Goal: Task Accomplishment & Management: Complete application form

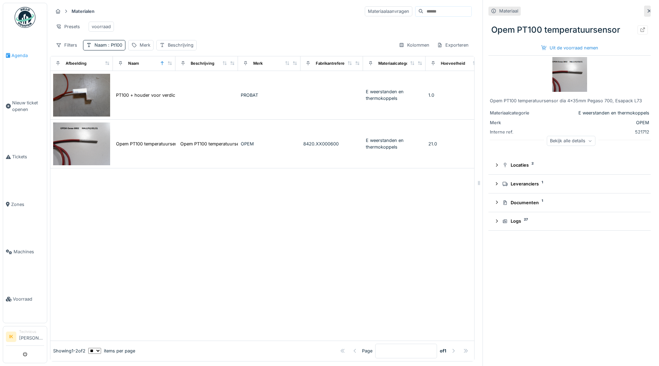
click at [19, 54] on span "Agenda" at bounding box center [27, 55] width 33 height 7
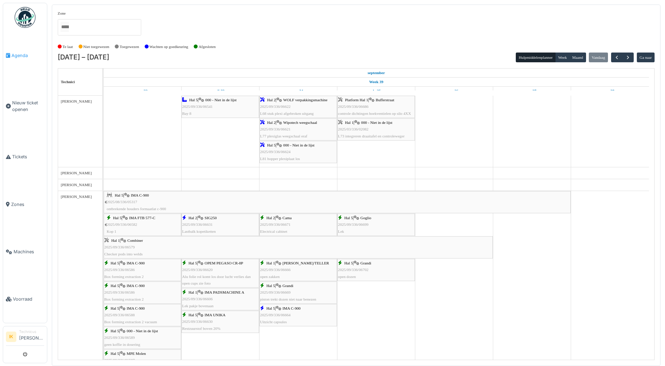
click at [20, 52] on span "Agenda" at bounding box center [27, 55] width 33 height 7
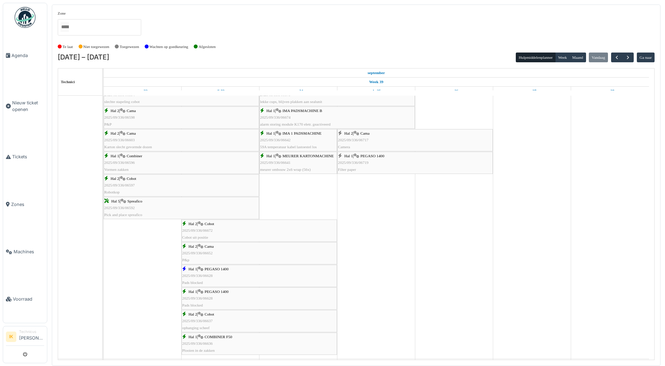
click at [368, 138] on span "2025/09/336/06717" at bounding box center [353, 140] width 31 height 4
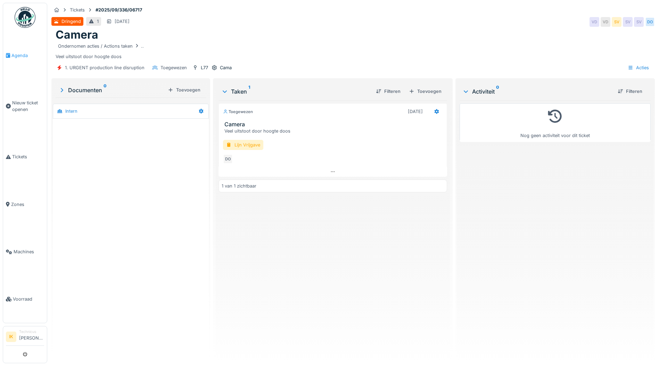
click at [22, 55] on span "Agenda" at bounding box center [27, 55] width 33 height 7
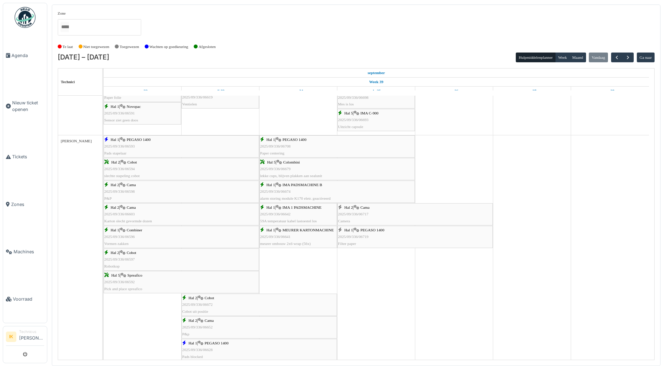
scroll to position [417, 0]
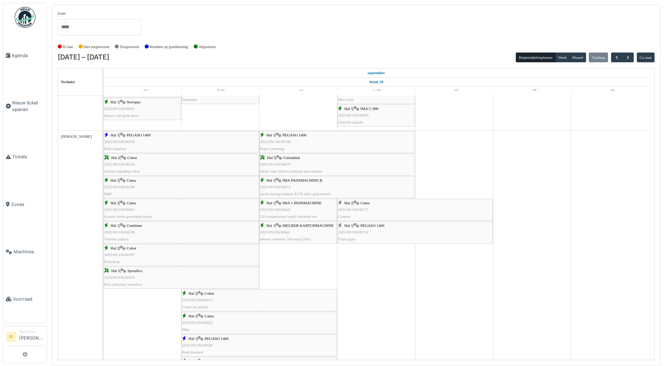
click at [363, 228] on div "Hal 1 | PEGASO 1400 2025/09/336/06719 Filter paper" at bounding box center [415, 232] width 154 height 20
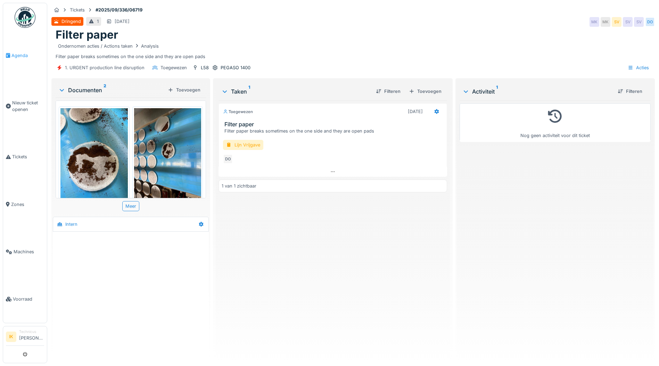
click at [19, 53] on span "Agenda" at bounding box center [27, 55] width 33 height 7
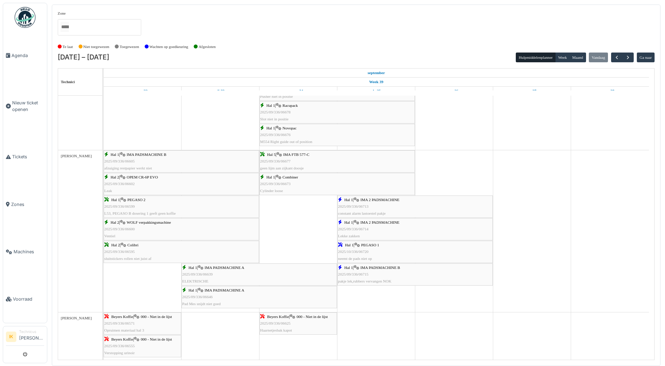
click at [373, 270] on div "Hal 1 | IMA PADSMACHINE B 2025/09/336/06715 pakje lek,rubbers vervangen NOK" at bounding box center [415, 274] width 154 height 20
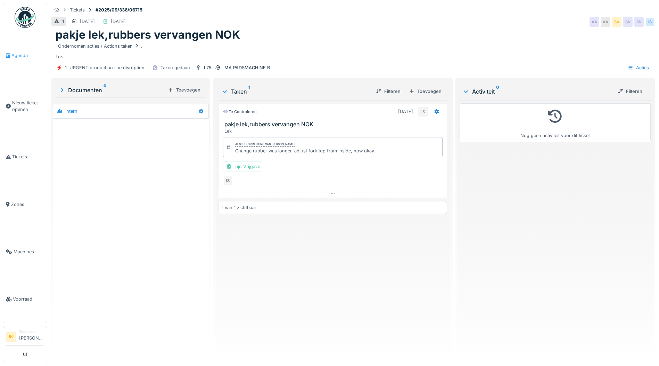
click at [17, 54] on span "Agenda" at bounding box center [27, 55] width 33 height 7
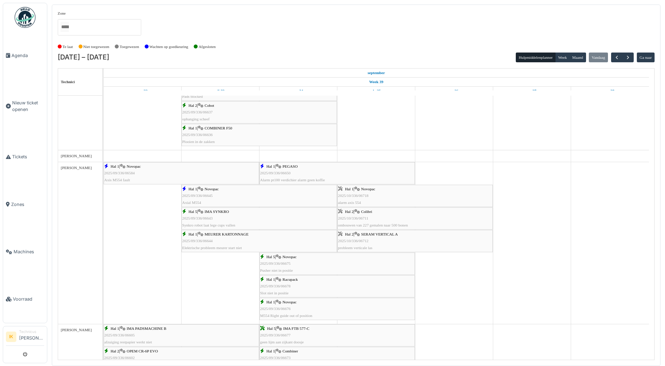
click at [363, 196] on span "2025/10/336/06718" at bounding box center [353, 195] width 31 height 4
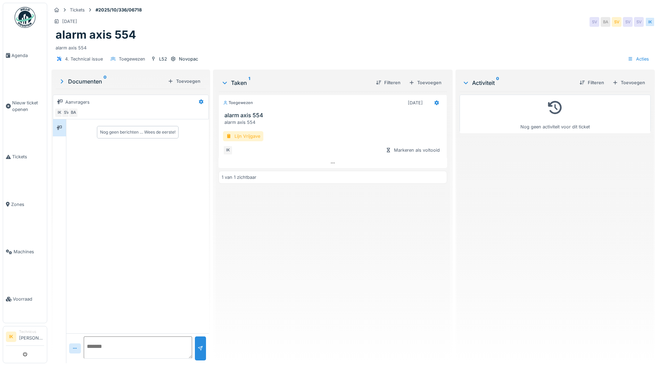
click at [238, 137] on div "Lijn Vrijgave" at bounding box center [243, 136] width 40 height 10
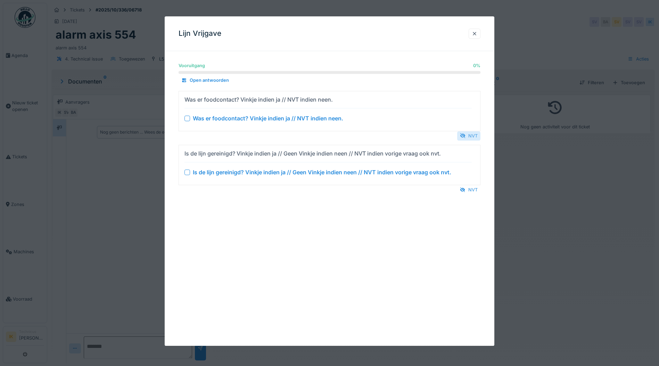
click at [464, 134] on div at bounding box center [463, 135] width 6 height 7
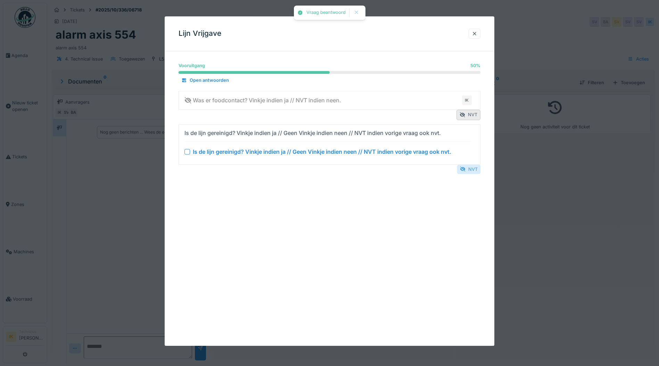
click at [470, 172] on div "NVT" at bounding box center [468, 168] width 23 height 9
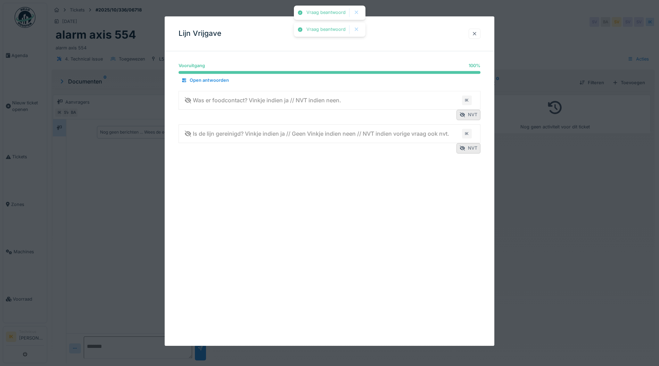
click at [478, 34] on div at bounding box center [475, 33] width 6 height 7
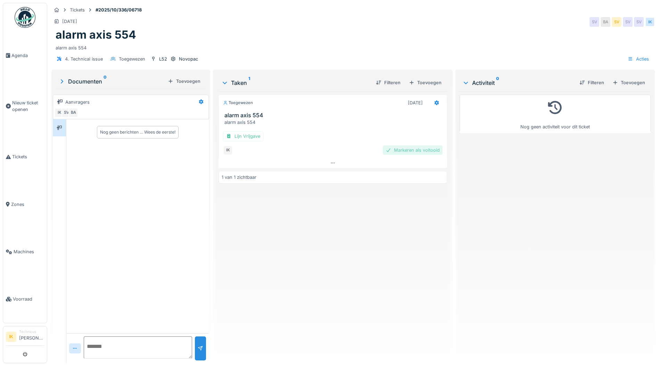
click at [408, 150] on div "Markeren als voltooid" at bounding box center [413, 149] width 60 height 9
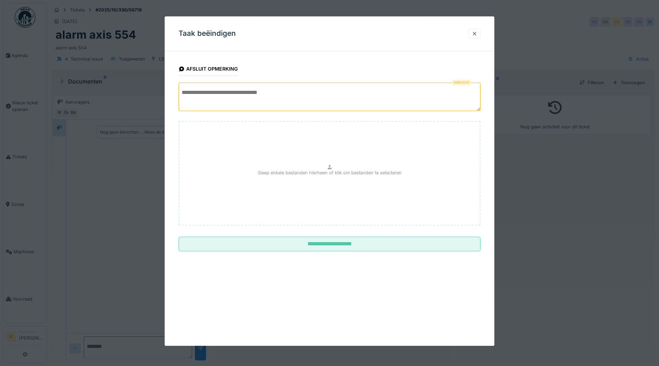
click at [216, 90] on textarea at bounding box center [330, 96] width 302 height 29
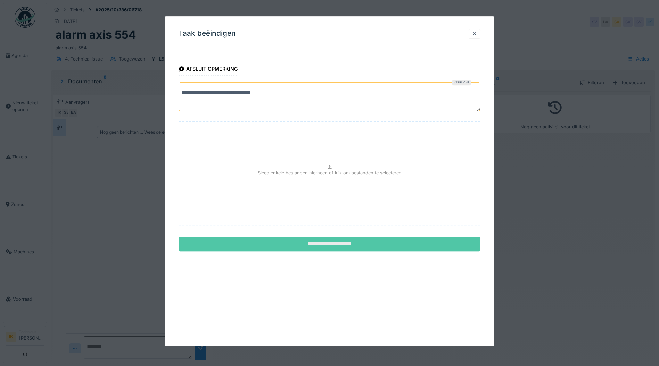
type textarea "**********"
click at [355, 243] on input "**********" at bounding box center [330, 244] width 302 height 15
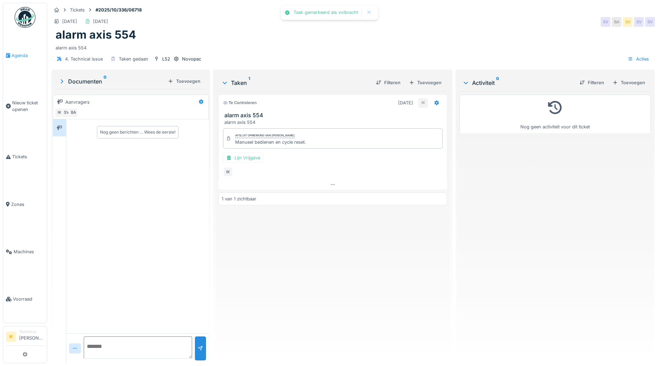
click at [19, 57] on span "Agenda" at bounding box center [27, 55] width 33 height 7
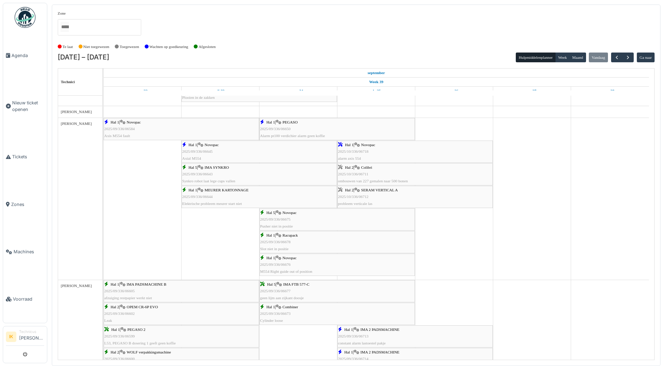
scroll to position [730, 0]
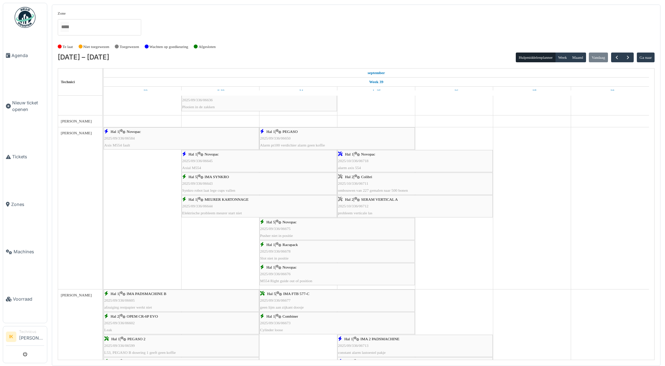
click at [361, 202] on div "Hal 2 | SERAM VERTICAL A 2025/10/336/06712 probleem verticale las" at bounding box center [415, 206] width 154 height 20
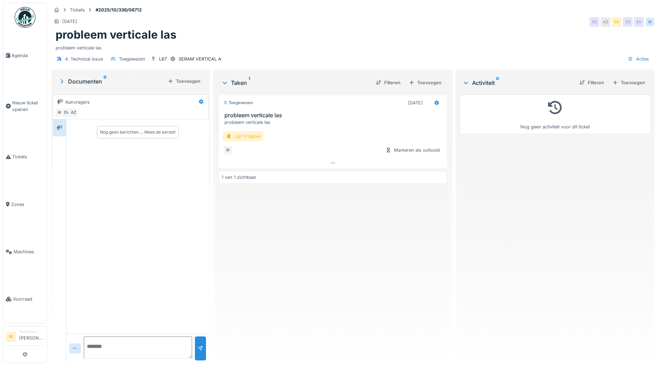
click at [245, 136] on div "Lijn Vrijgave" at bounding box center [243, 136] width 40 height 10
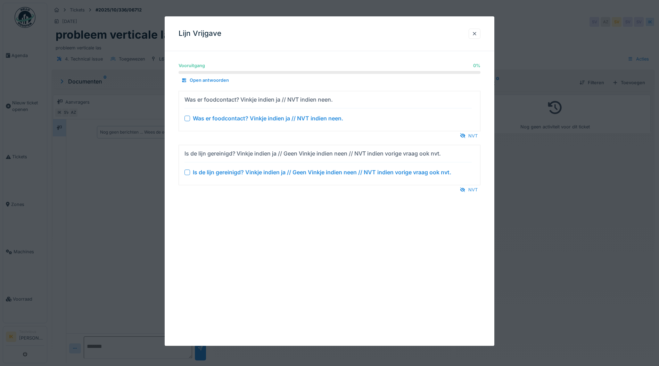
click at [188, 116] on div at bounding box center [188, 118] width 6 height 6
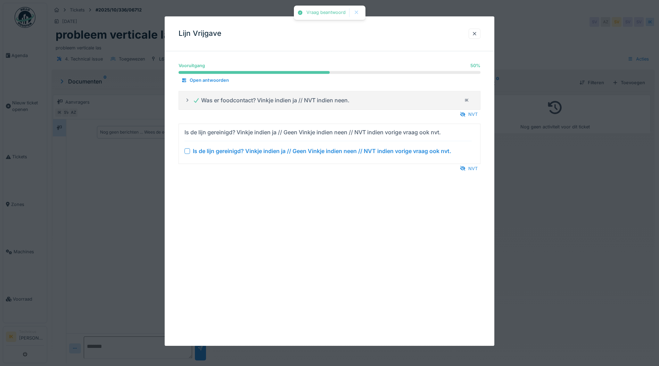
click at [186, 153] on div at bounding box center [188, 151] width 6 height 6
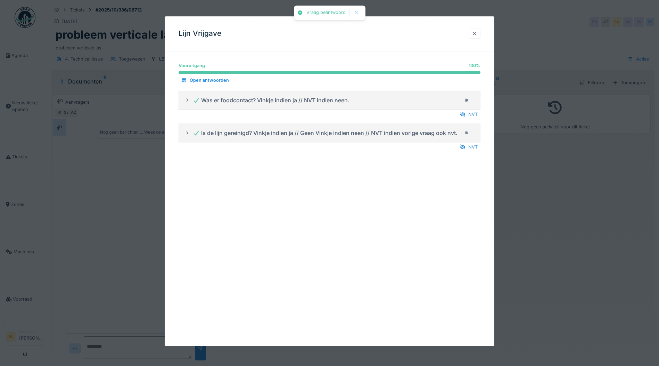
click at [474, 34] on div at bounding box center [475, 34] width 12 height 10
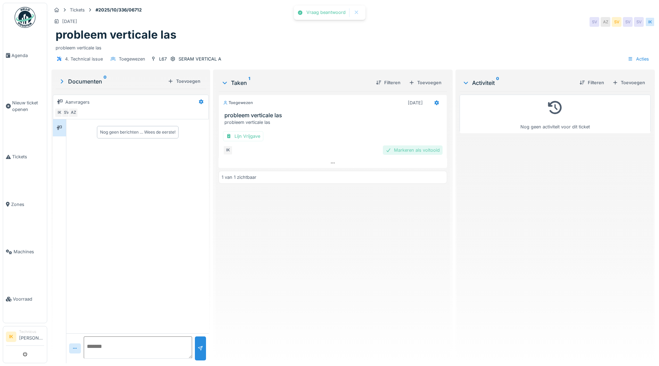
click at [425, 150] on div "Markeren als voltooid" at bounding box center [413, 149] width 60 height 9
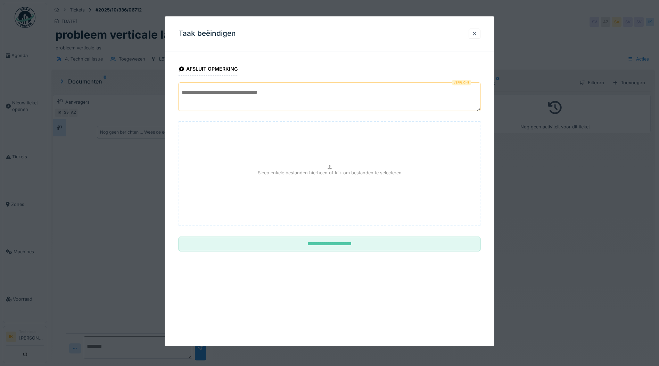
click at [227, 91] on textarea at bounding box center [330, 96] width 302 height 29
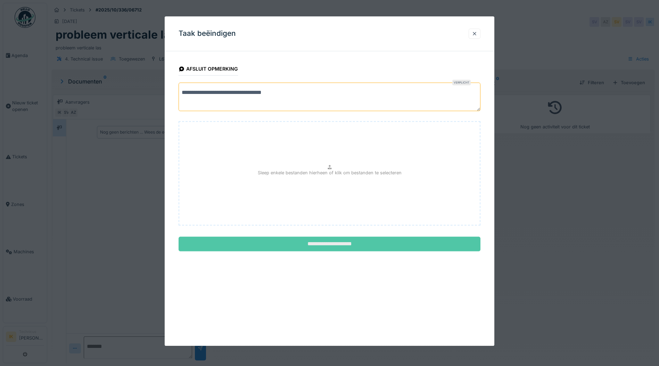
type textarea "**********"
click at [363, 243] on input "**********" at bounding box center [330, 244] width 302 height 15
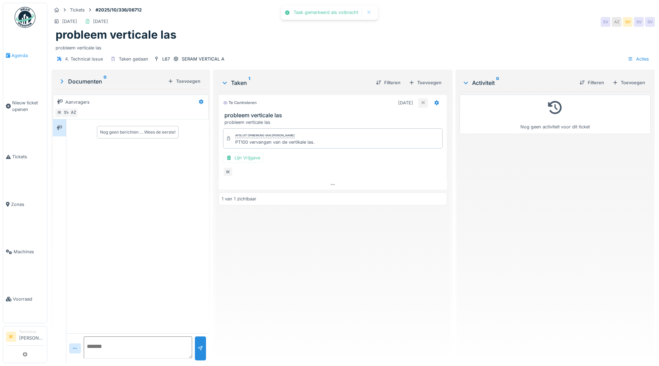
click at [22, 54] on span "Agenda" at bounding box center [27, 55] width 33 height 7
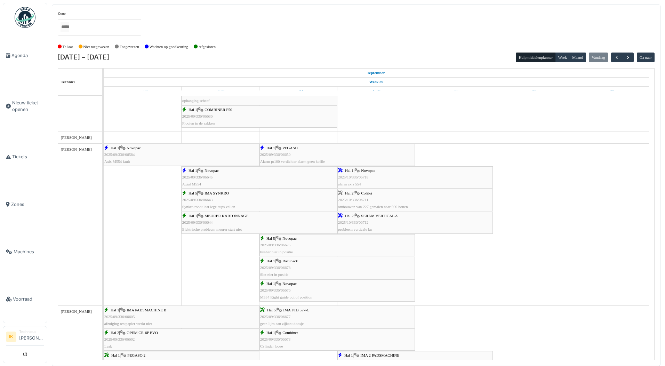
scroll to position [730, 0]
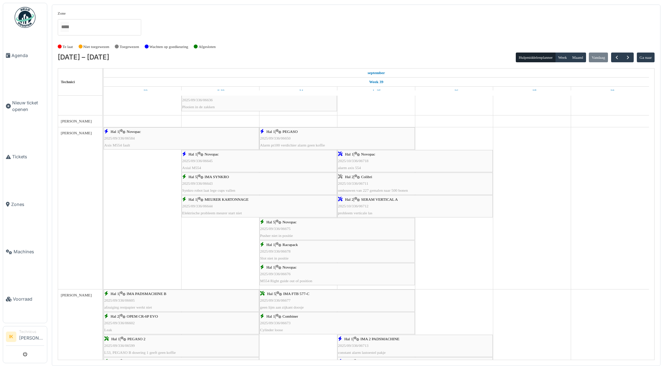
click at [370, 181] on div "Hal 2 | Colibri 2025/10/336/06711 ombouwen van 227 gemalen naar 500 bonen" at bounding box center [415, 183] width 154 height 20
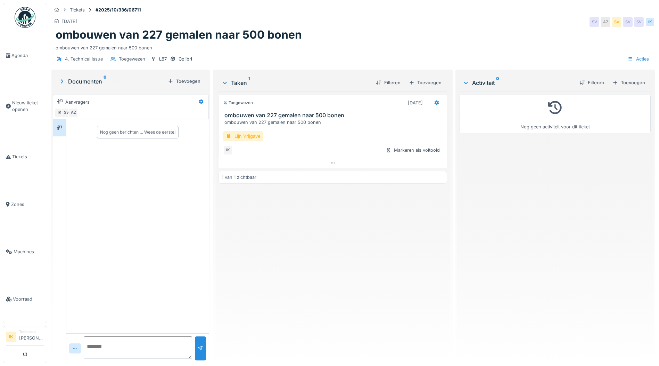
click at [233, 136] on div "Lijn Vrijgave" at bounding box center [243, 136] width 40 height 10
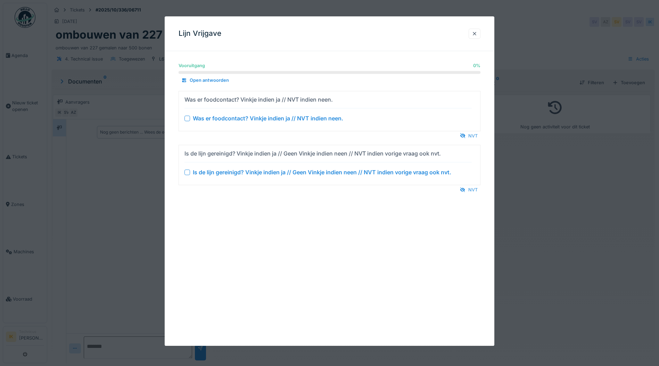
click at [188, 118] on div at bounding box center [188, 118] width 6 height 6
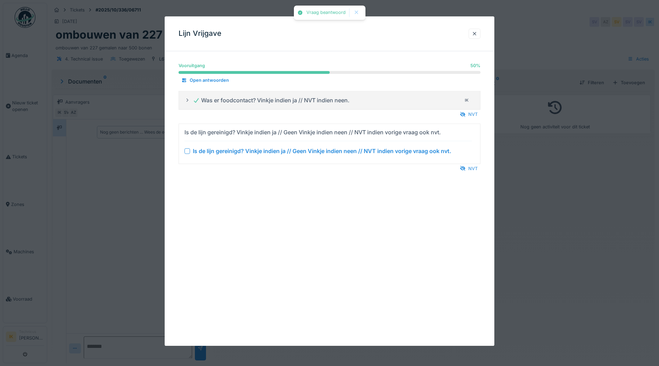
click at [186, 150] on div at bounding box center [188, 151] width 6 height 6
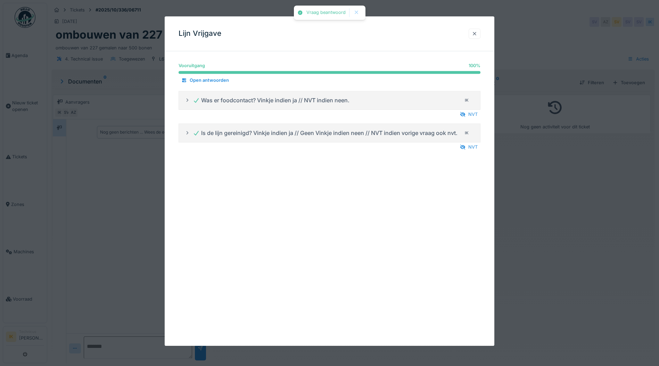
click at [476, 33] on div at bounding box center [475, 33] width 6 height 7
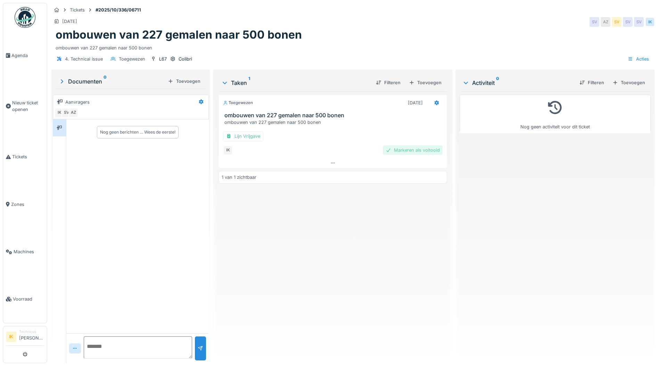
click at [420, 150] on div "Markeren als voltooid" at bounding box center [413, 149] width 60 height 9
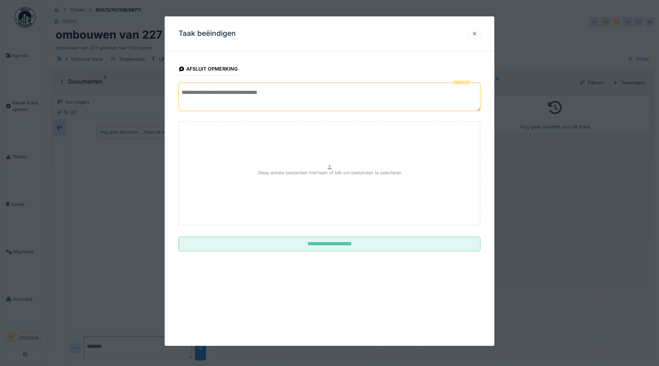
click at [206, 92] on textarea at bounding box center [330, 96] width 302 height 29
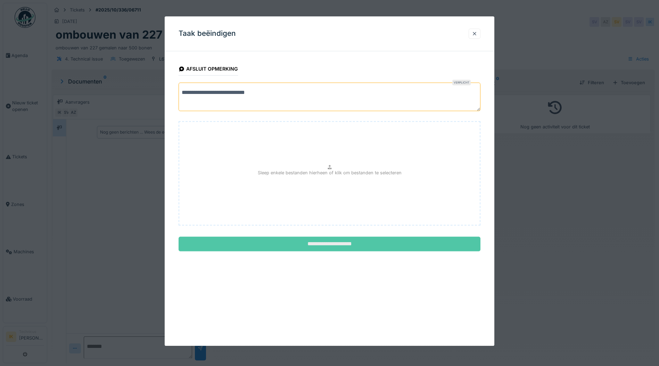
type textarea "**********"
click at [332, 243] on input "**********" at bounding box center [330, 244] width 302 height 15
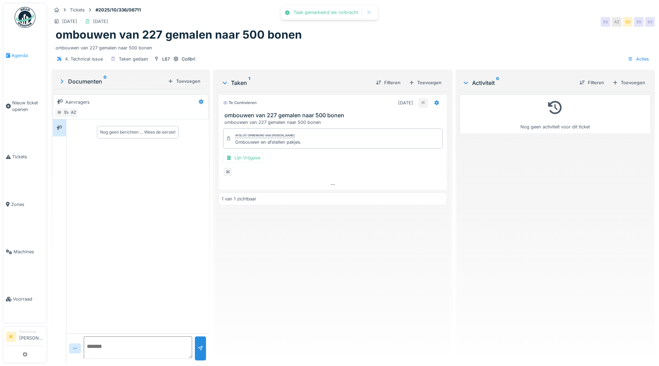
click at [18, 55] on span "Agenda" at bounding box center [27, 55] width 33 height 7
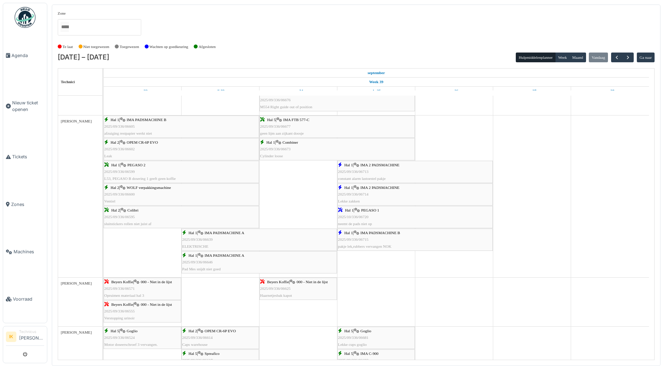
click at [367, 216] on span "2025/10/336/06720" at bounding box center [353, 216] width 31 height 4
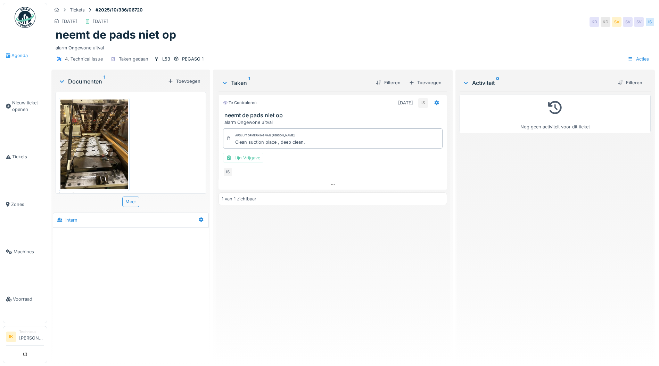
click at [18, 56] on span "Agenda" at bounding box center [27, 55] width 33 height 7
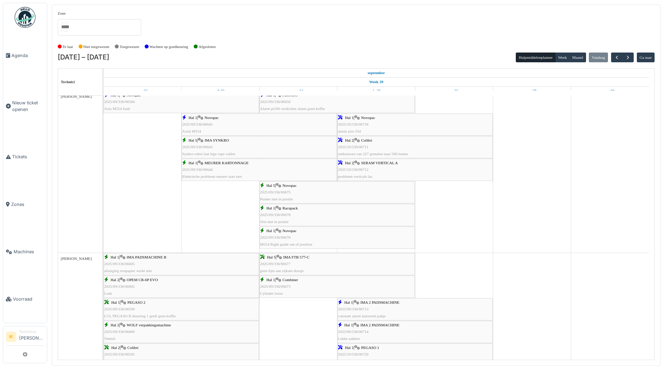
scroll to position [869, 0]
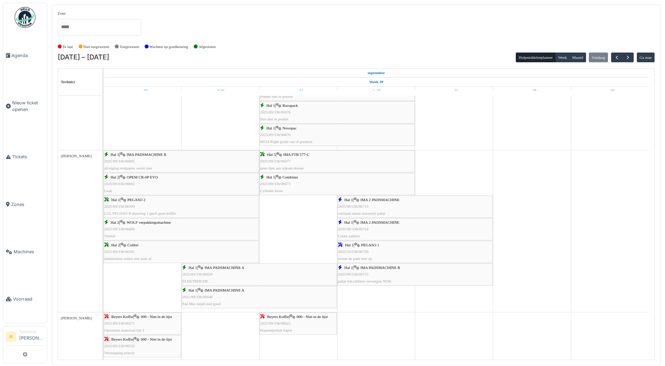
click at [372, 227] on div "Hal 1 | IMA 2 PADSMACHINE 2025/09/336/06714 Lekke zakken" at bounding box center [415, 229] width 154 height 20
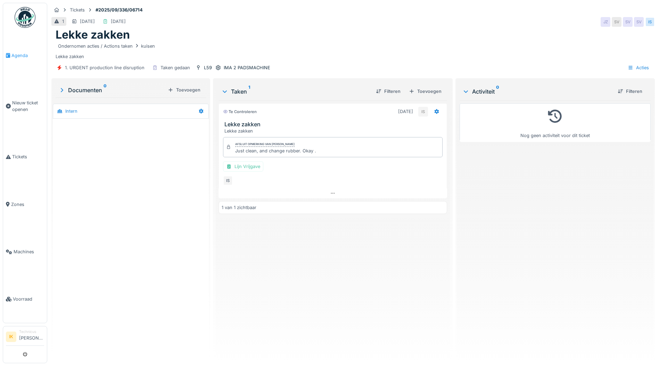
click at [20, 54] on span "Agenda" at bounding box center [27, 55] width 33 height 7
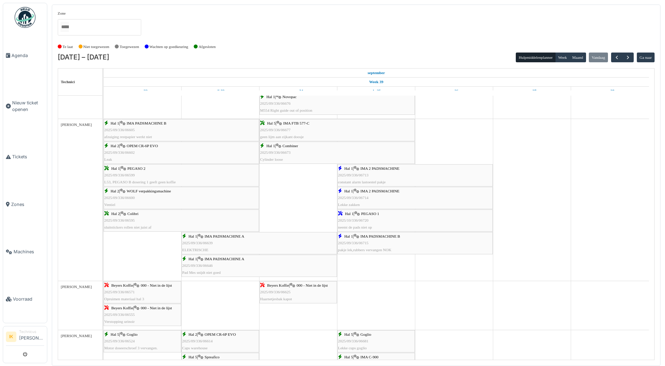
scroll to position [904, 0]
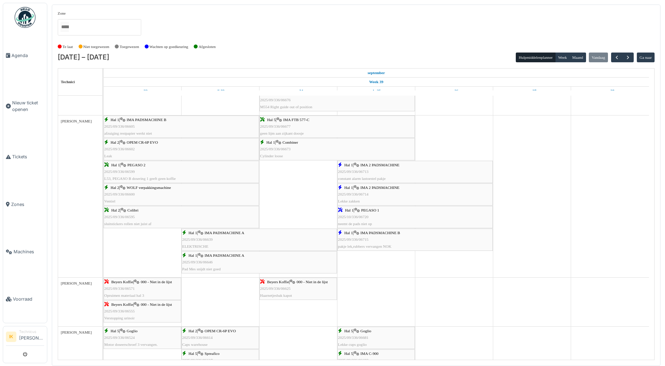
click at [369, 168] on div "Hal 1 | IMA 2 PADSMACHINE 2025/09/336/06713 constant alarm lastoestel pakje" at bounding box center [415, 172] width 154 height 20
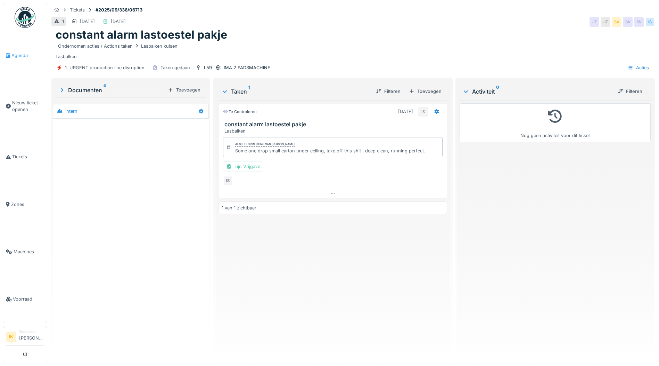
click at [18, 54] on span "Agenda" at bounding box center [27, 55] width 33 height 7
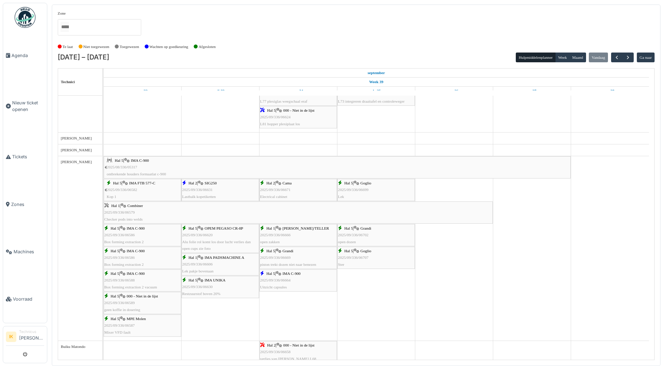
click at [365, 254] on div "Hal 5 | Goglio 2025/09/336/06707 Ster" at bounding box center [376, 257] width 76 height 20
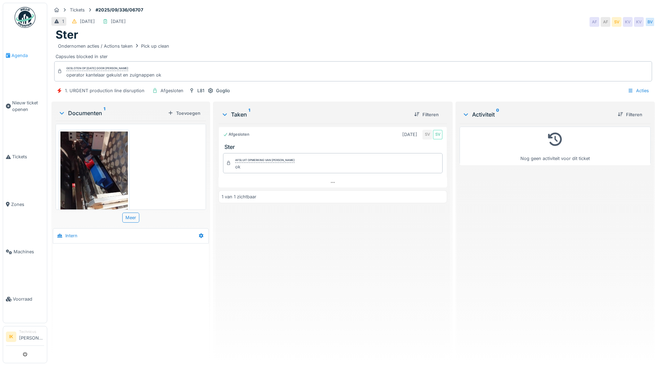
click at [18, 54] on span "Agenda" at bounding box center [27, 55] width 33 height 7
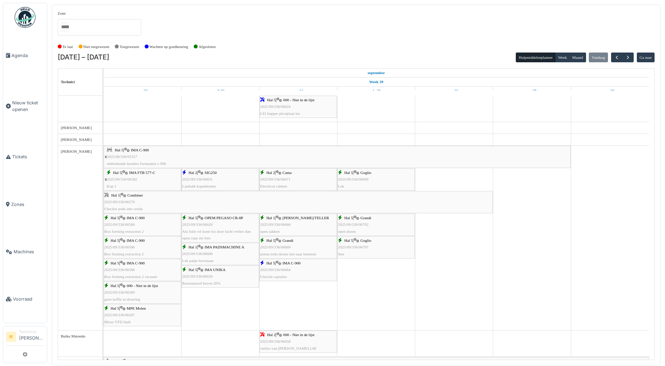
scroll to position [31, 0]
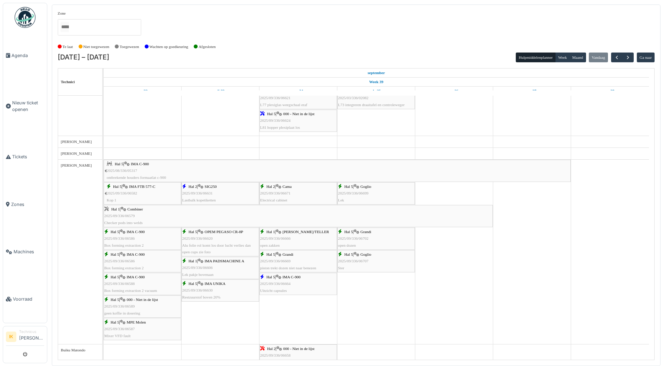
click at [371, 192] on div "Hal 5 | Goglio 2025/09/336/06699 Lek" at bounding box center [376, 193] width 76 height 20
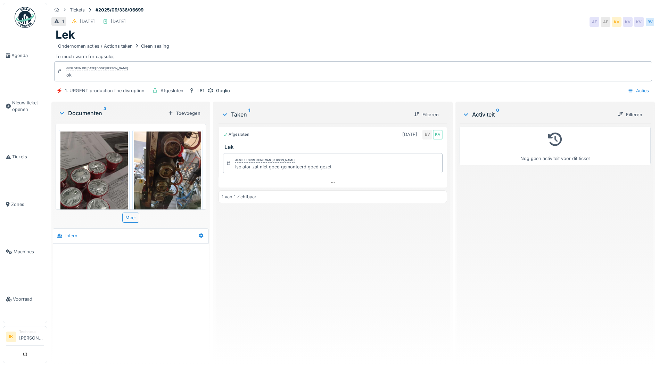
click at [176, 168] on img at bounding box center [167, 175] width 67 height 89
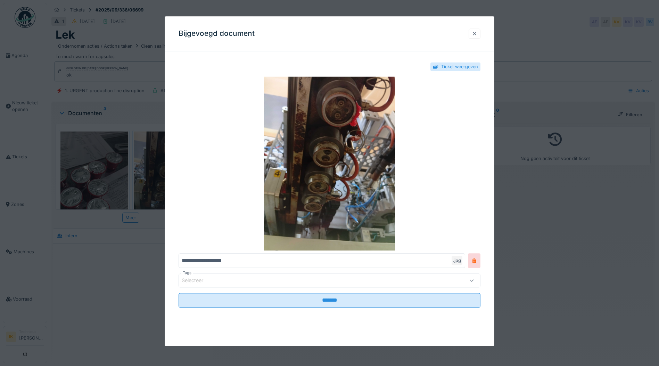
click at [478, 32] on div at bounding box center [475, 33] width 6 height 7
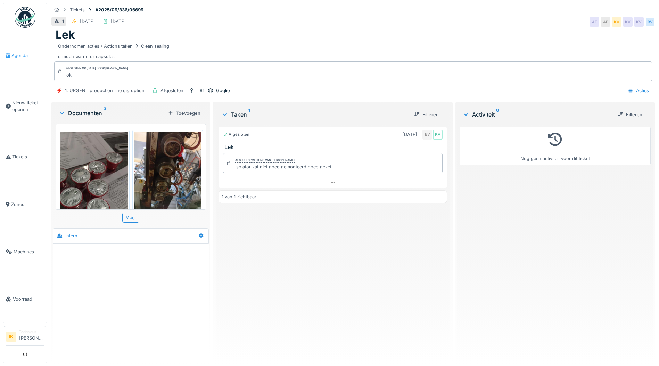
click at [19, 54] on span "Agenda" at bounding box center [27, 55] width 33 height 7
